Goal: Find specific page/section: Find specific page/section

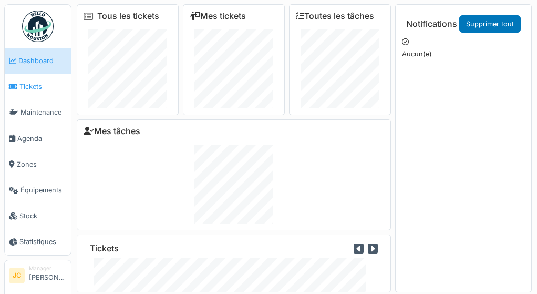
click at [29, 87] on span "Tickets" at bounding box center [42, 86] width 47 height 10
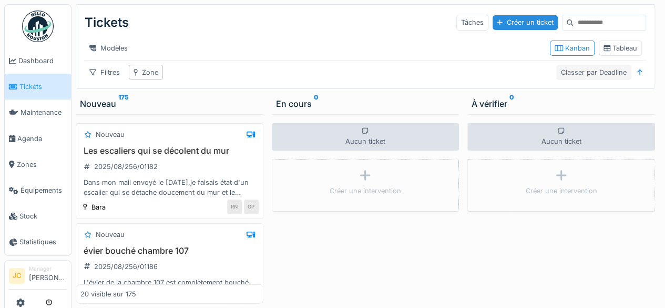
click at [537, 76] on div "Classer par Deadline" at bounding box center [593, 72] width 75 height 15
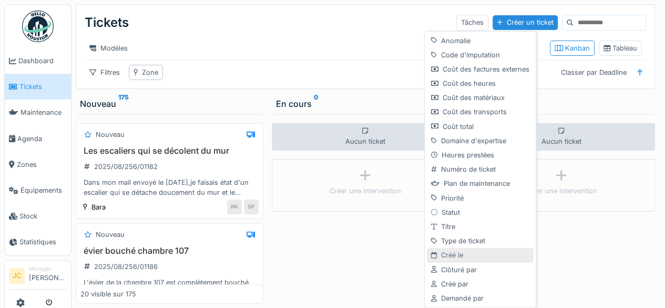
click at [463, 253] on div "Créé le" at bounding box center [480, 255] width 107 height 14
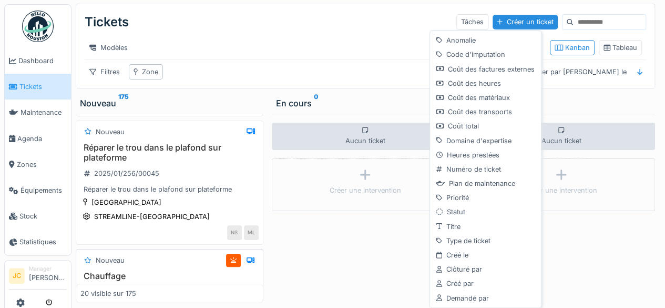
scroll to position [8, 0]
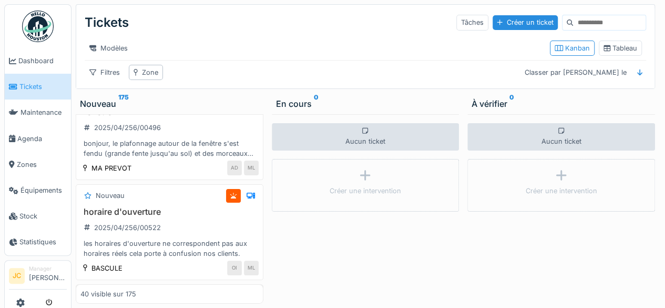
scroll to position [3915, 0]
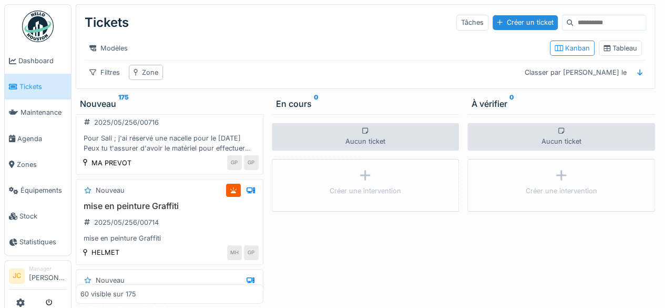
scroll to position [5931, 0]
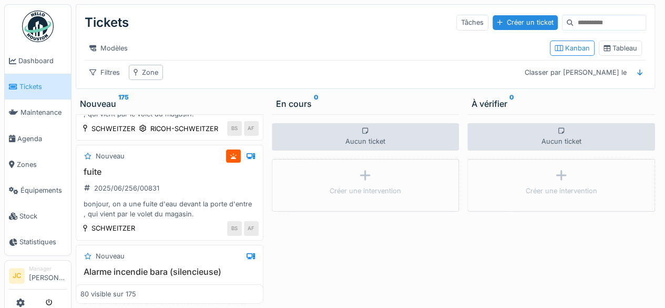
scroll to position [7983, 0]
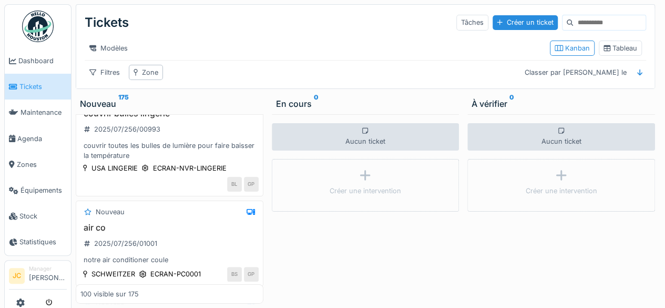
scroll to position [10024, 0]
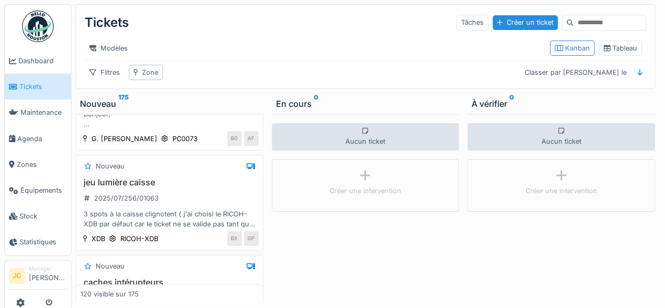
scroll to position [12055, 0]
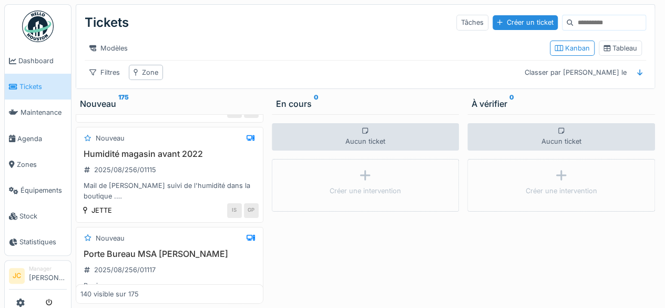
scroll to position [14072, 0]
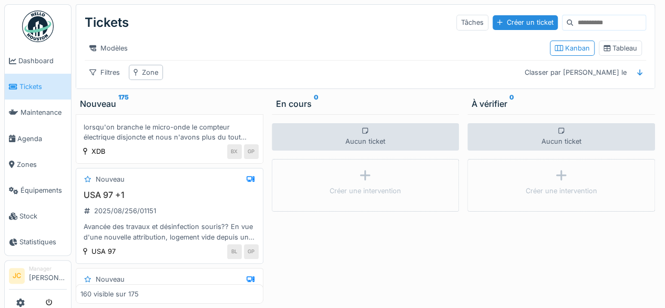
scroll to position [16109, 0]
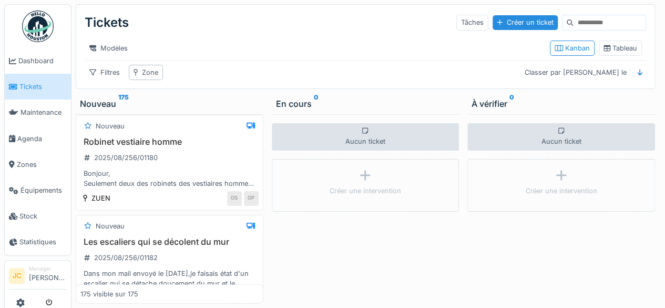
scroll to position [17617, 0]
